Goal: Check status

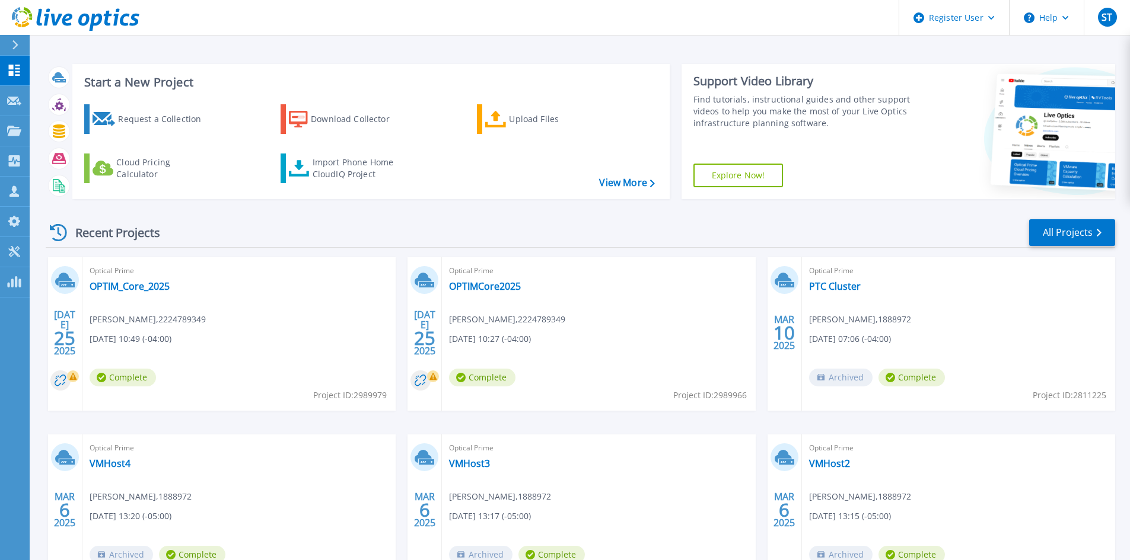
click at [59, 20] on icon at bounding box center [56, 20] width 11 height 12
drag, startPoint x: 148, startPoint y: 283, endPoint x: 155, endPoint y: 281, distance: 6.9
click at [148, 283] on link "OPTIM_Core_2025" at bounding box center [130, 287] width 80 height 12
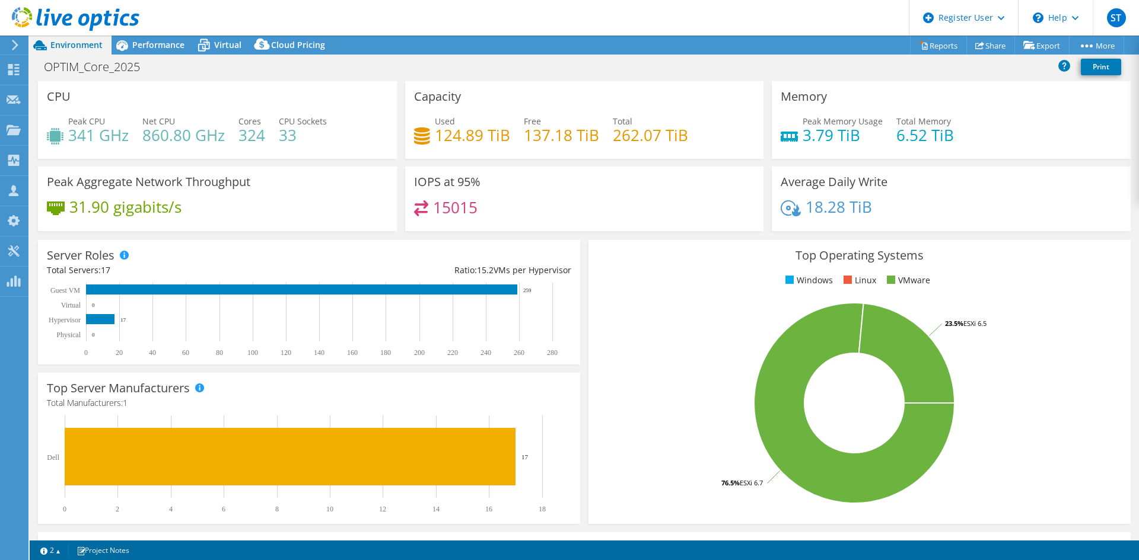
click at [525, 73] on div "OPTIM_Core_2025 Print" at bounding box center [584, 67] width 1109 height 22
click at [150, 40] on span "Performance" at bounding box center [158, 44] width 52 height 11
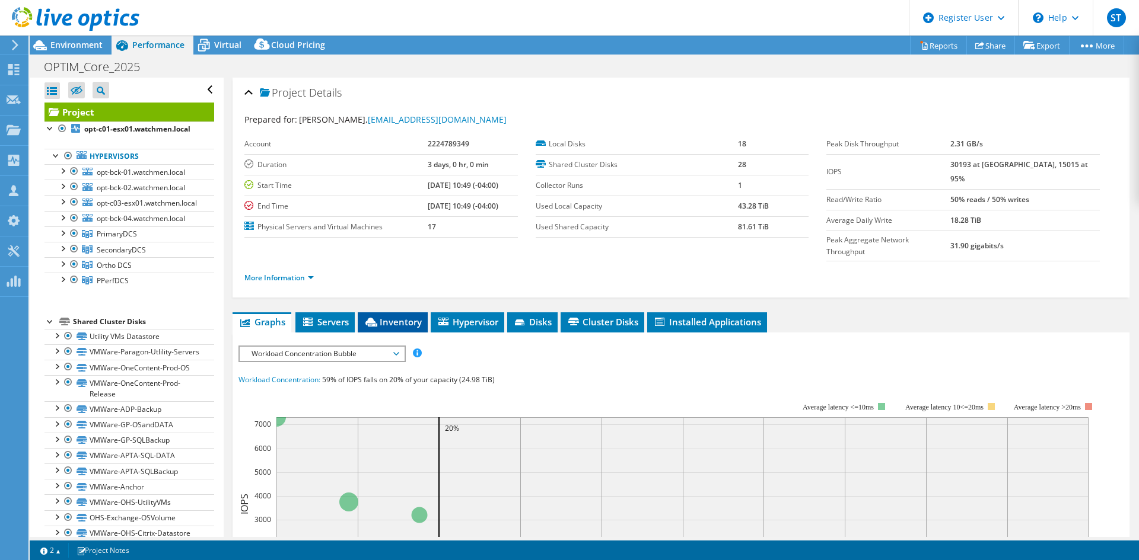
click at [389, 316] on span "Inventory" at bounding box center [393, 322] width 58 height 12
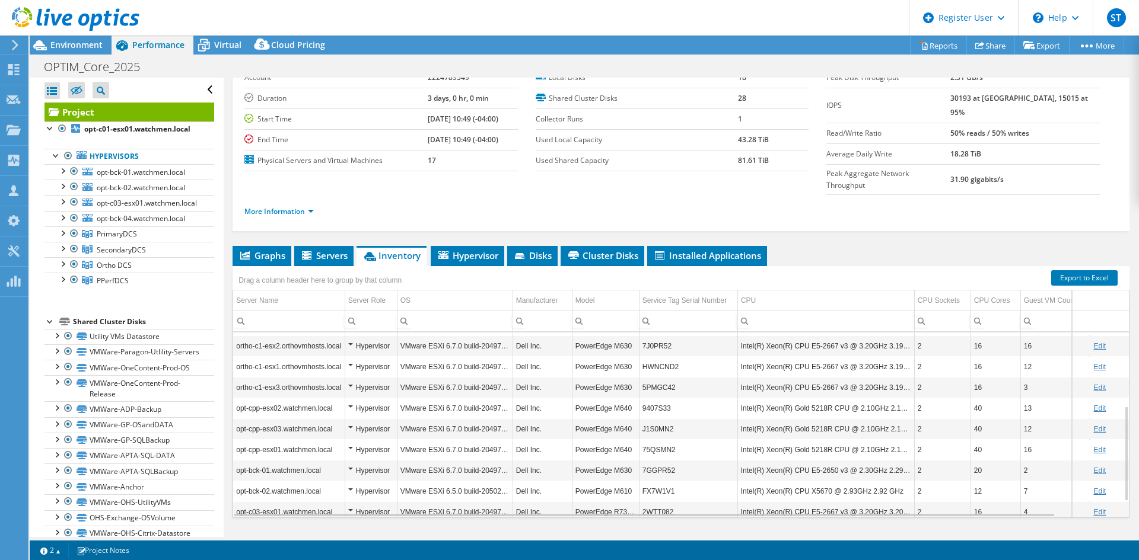
scroll to position [69, 0]
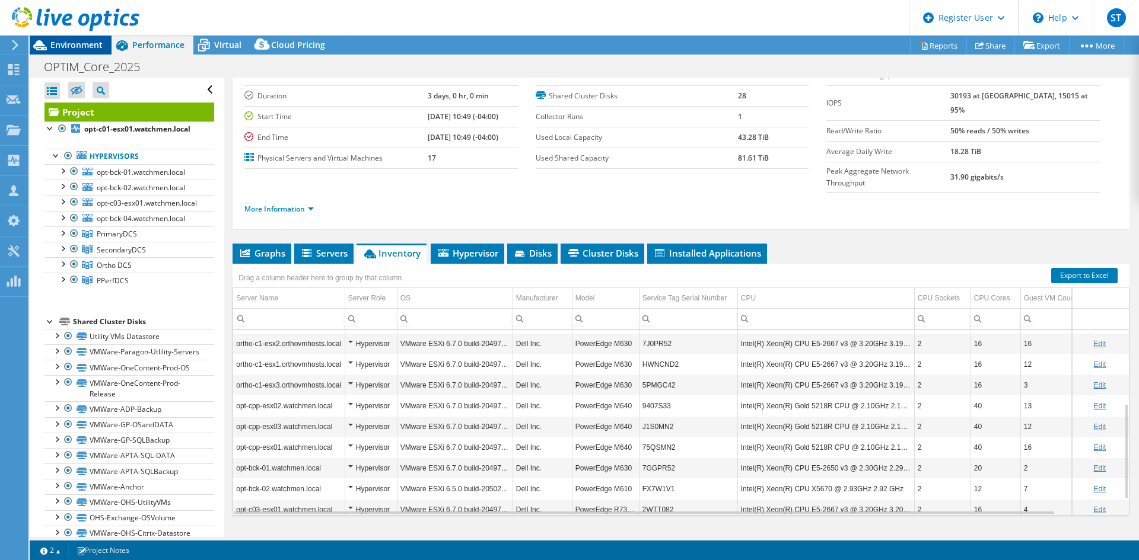
click at [77, 41] on span "Environment" at bounding box center [76, 44] width 52 height 11
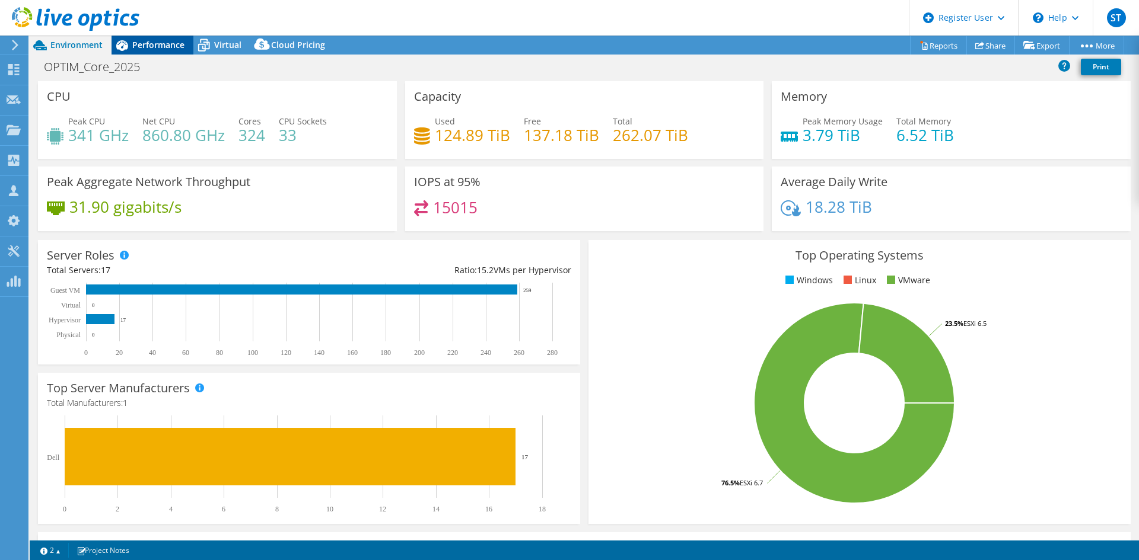
click at [155, 39] on div "Performance" at bounding box center [152, 45] width 82 height 19
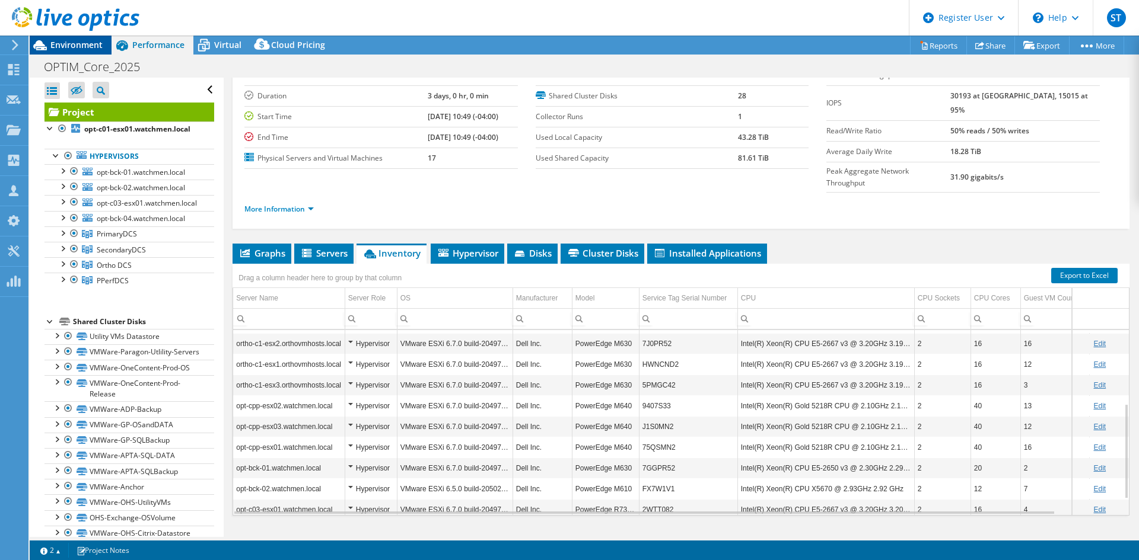
click at [66, 45] on span "Environment" at bounding box center [76, 44] width 52 height 11
